Goal: Navigation & Orientation: Find specific page/section

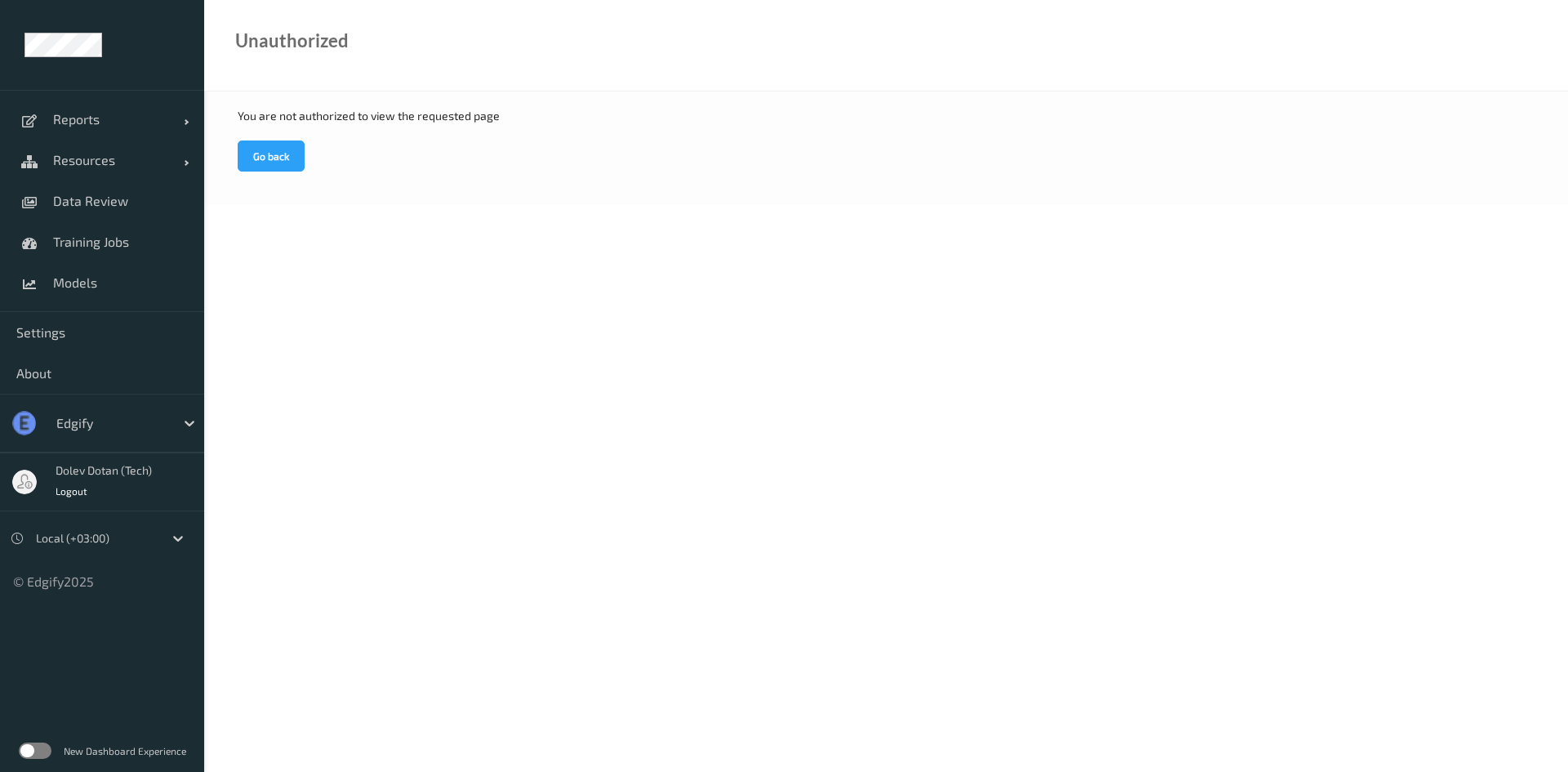
click at [43, 743] on label at bounding box center [36, 750] width 33 height 16
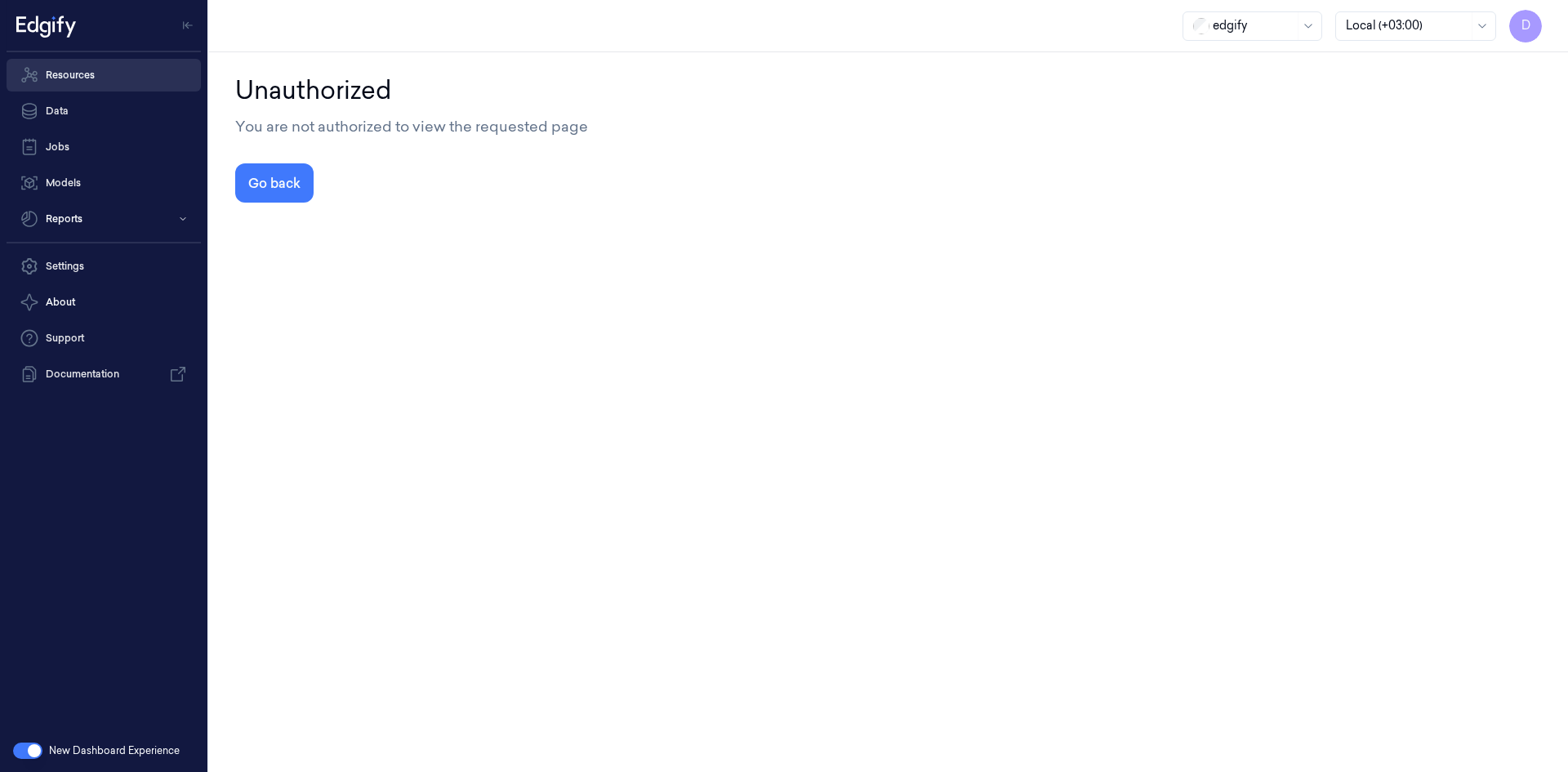
click at [128, 68] on link "Resources" at bounding box center [103, 75] width 195 height 33
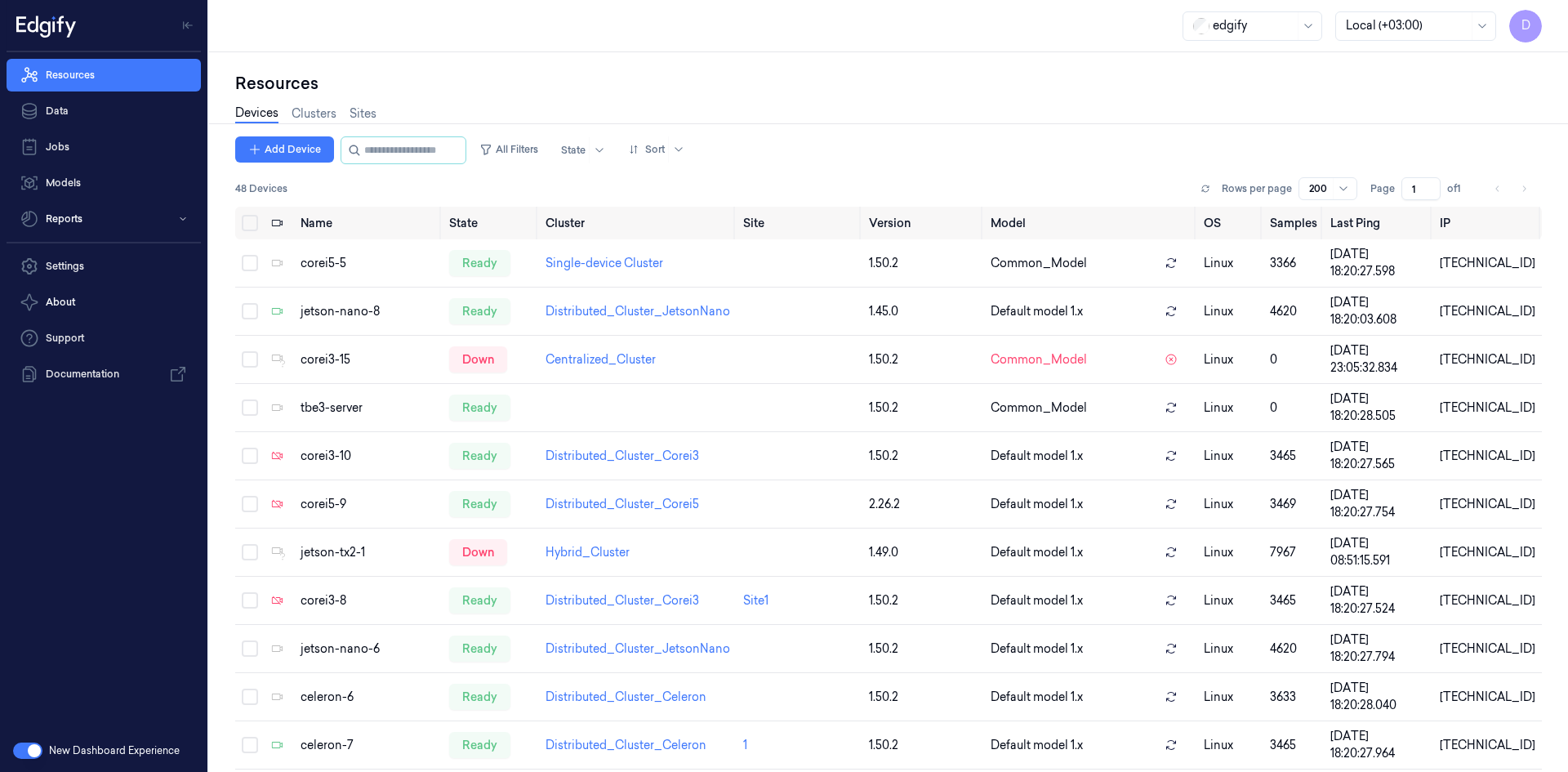
click at [1519, 26] on span "D" at bounding box center [1525, 26] width 33 height 33
click at [862, 109] on div "Devices Clusters Sites" at bounding box center [888, 116] width 1307 height 42
click at [24, 754] on button "button" at bounding box center [27, 750] width 29 height 16
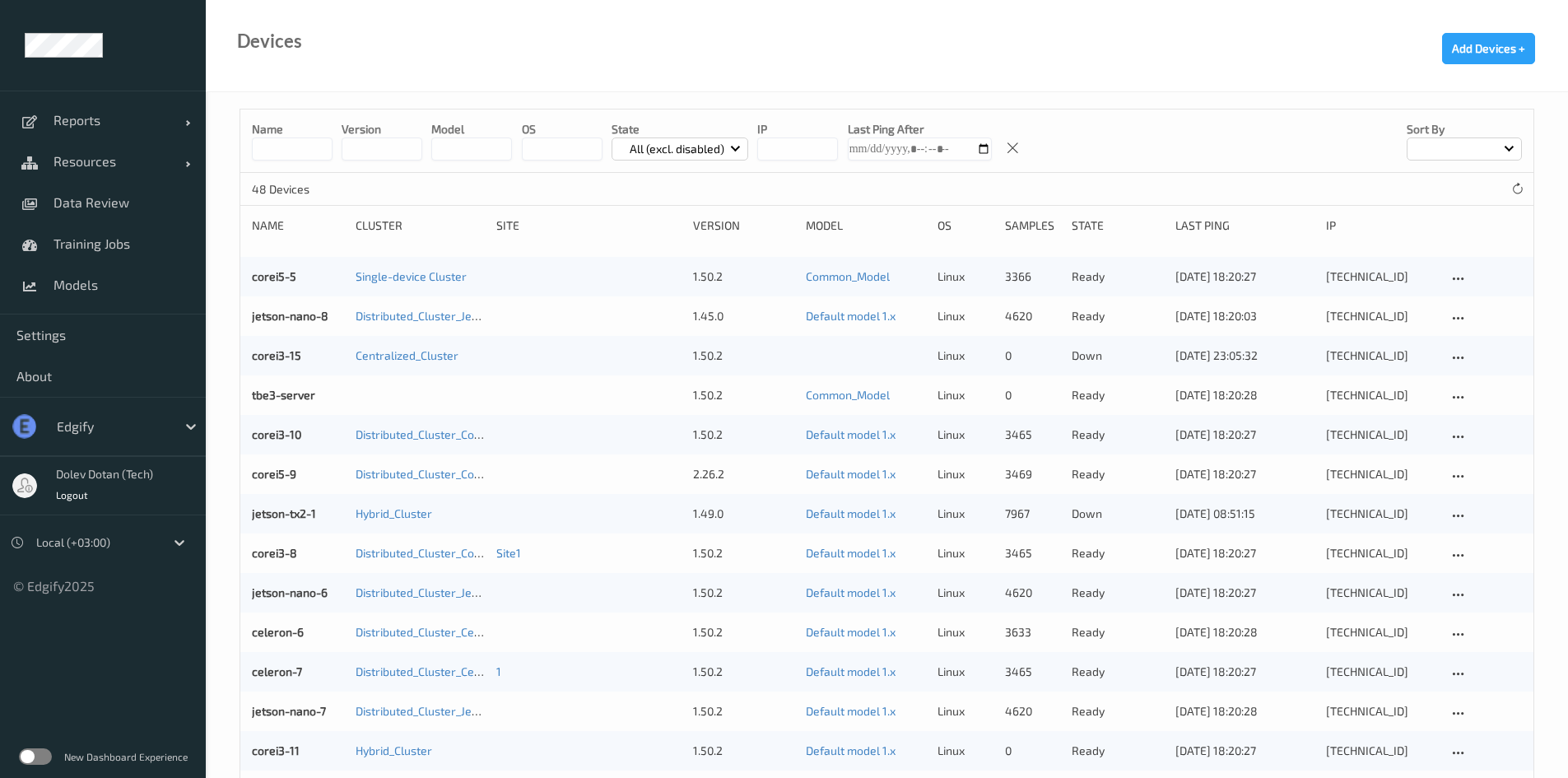
click at [24, 760] on label at bounding box center [36, 756] width 33 height 17
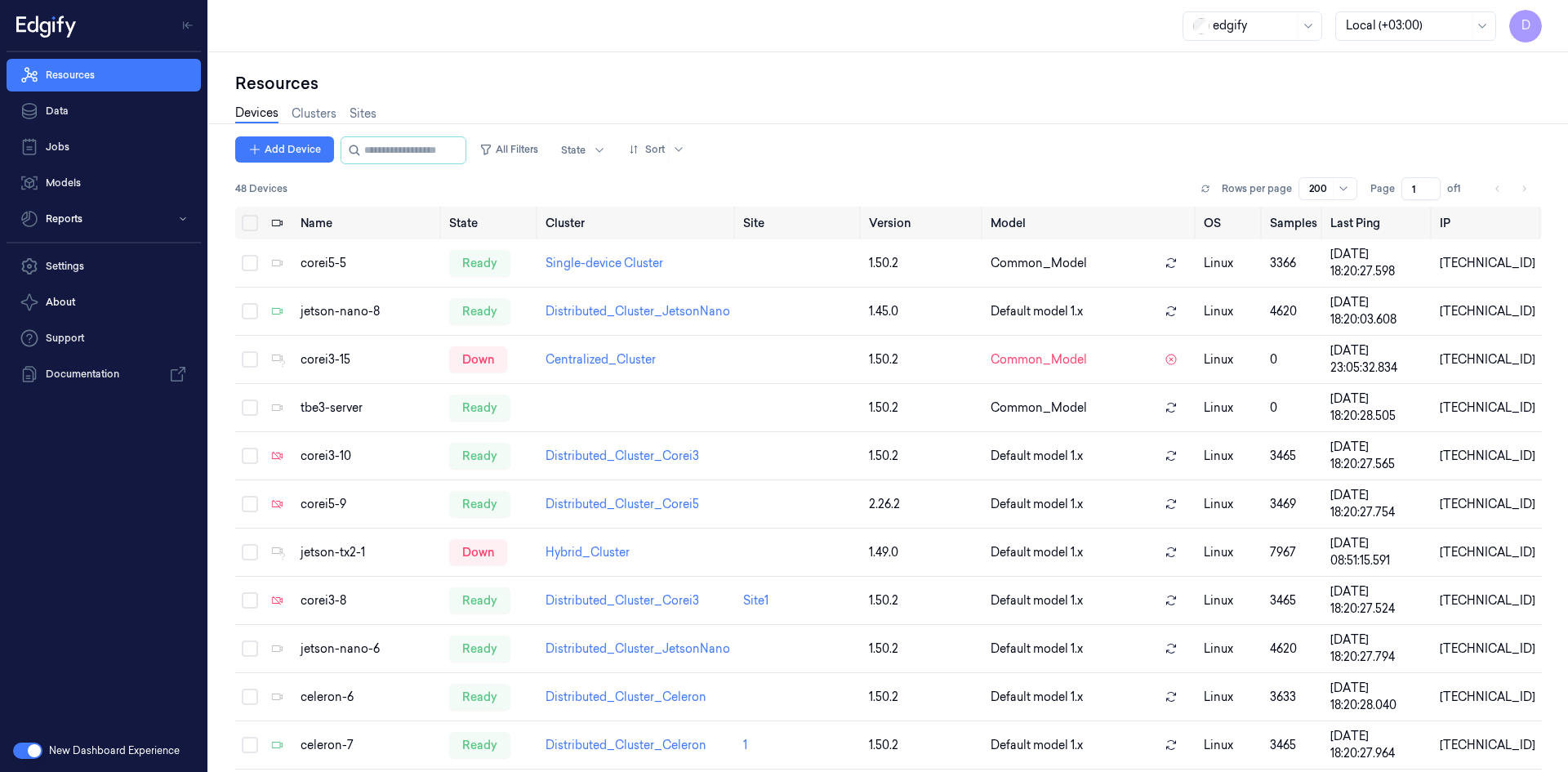
click at [24, 754] on button "button" at bounding box center [27, 750] width 29 height 16
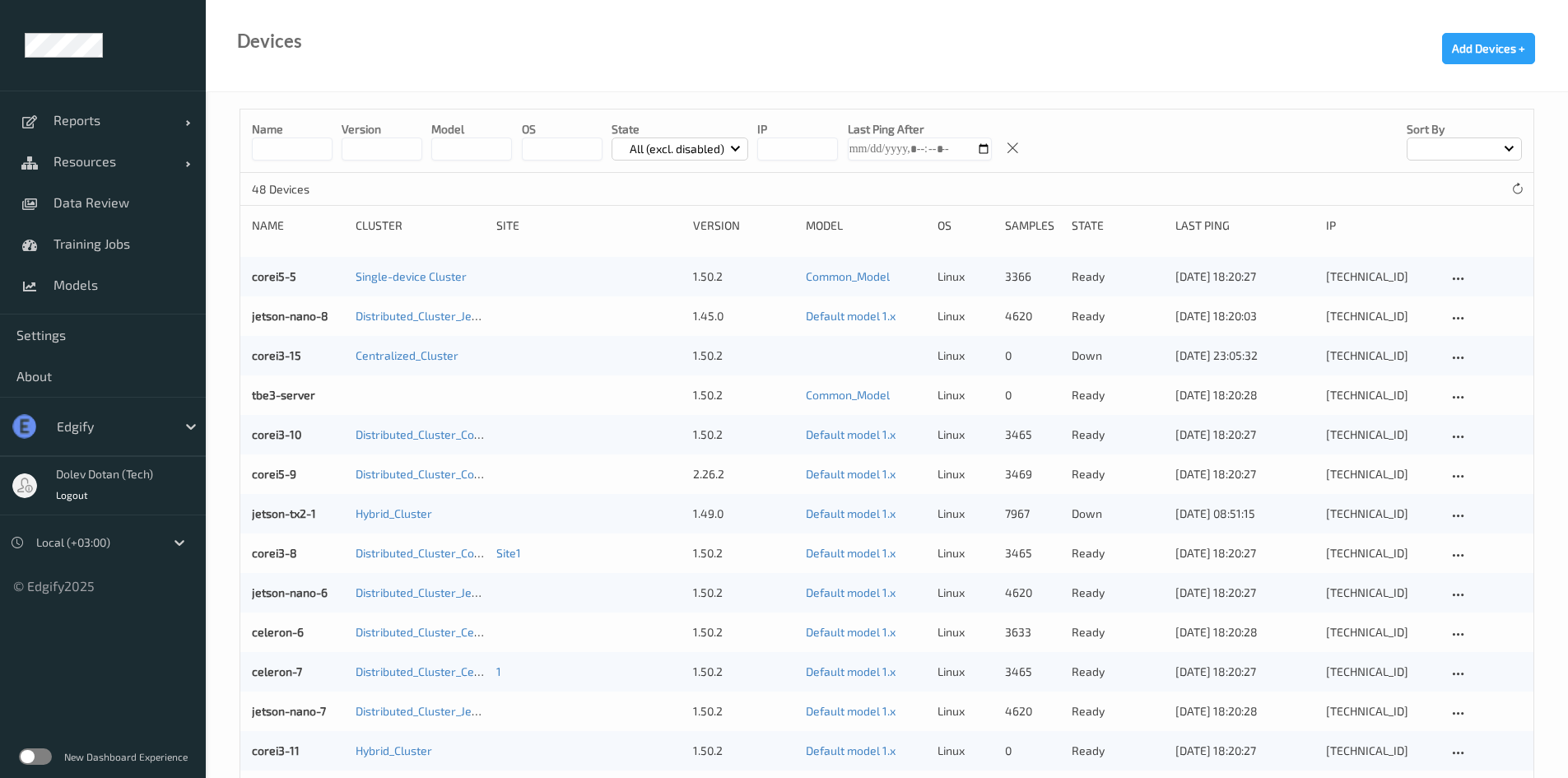
click at [24, 760] on label at bounding box center [36, 756] width 33 height 17
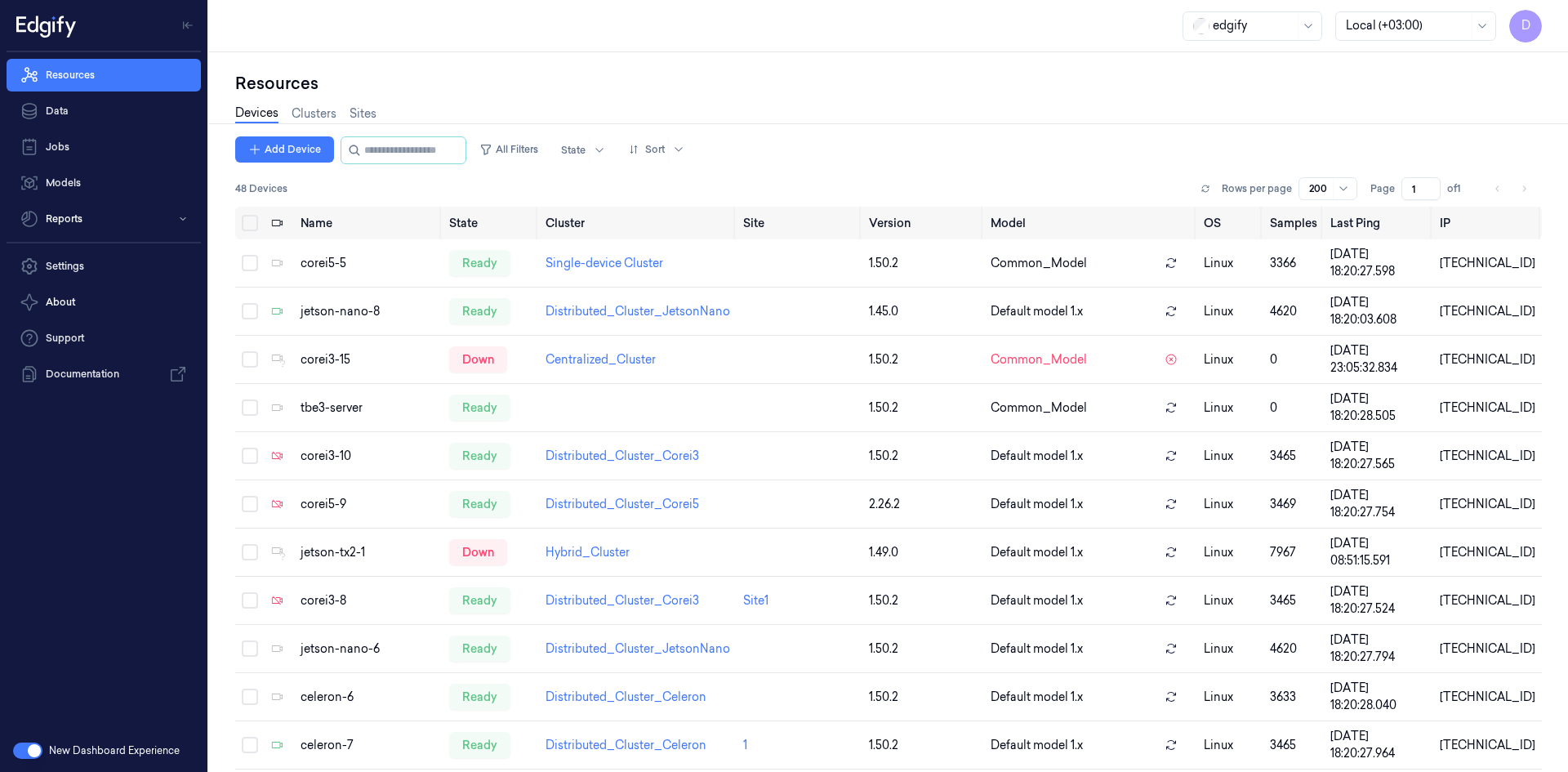
click at [1534, 26] on span "D" at bounding box center [1525, 26] width 33 height 33
click at [1397, 226] on span "Logout" at bounding box center [1436, 221] width 195 height 15
